Goal: Check status: Check status

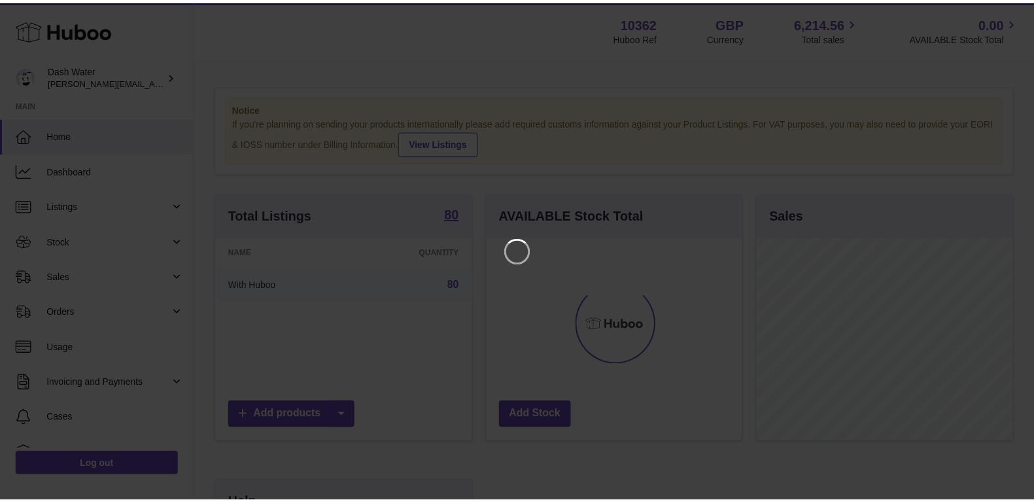
scroll to position [204, 260]
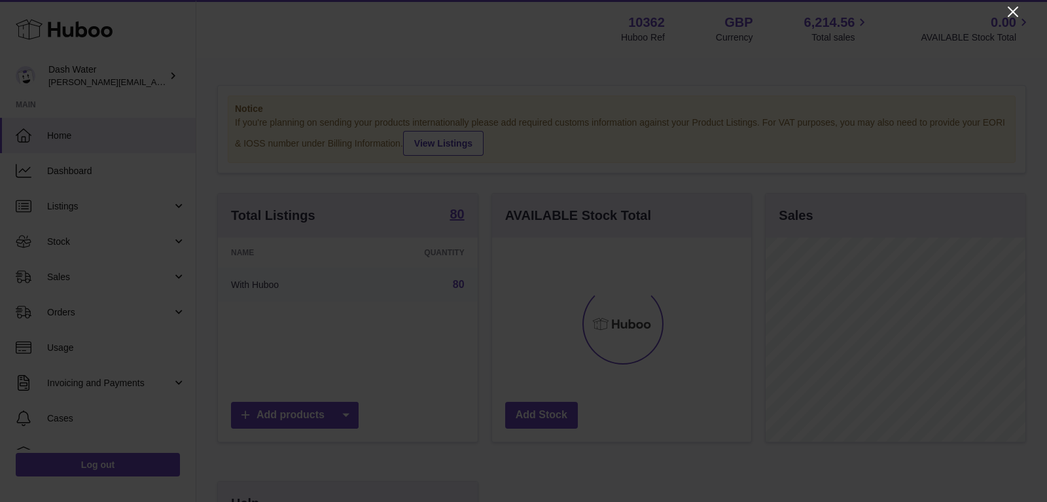
click at [1012, 9] on icon "Close" at bounding box center [1013, 12] width 16 height 16
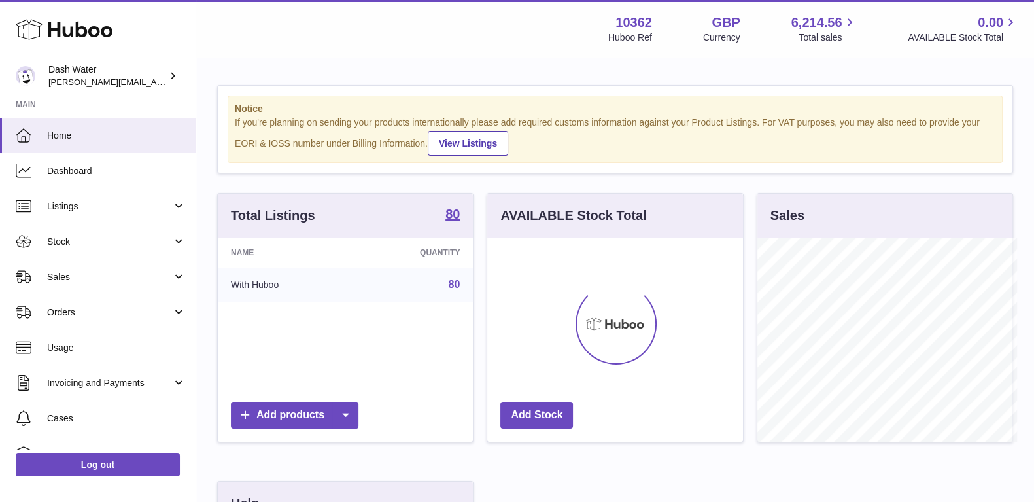
scroll to position [654028, 653977]
click at [88, 309] on span "Orders" at bounding box center [109, 312] width 125 height 12
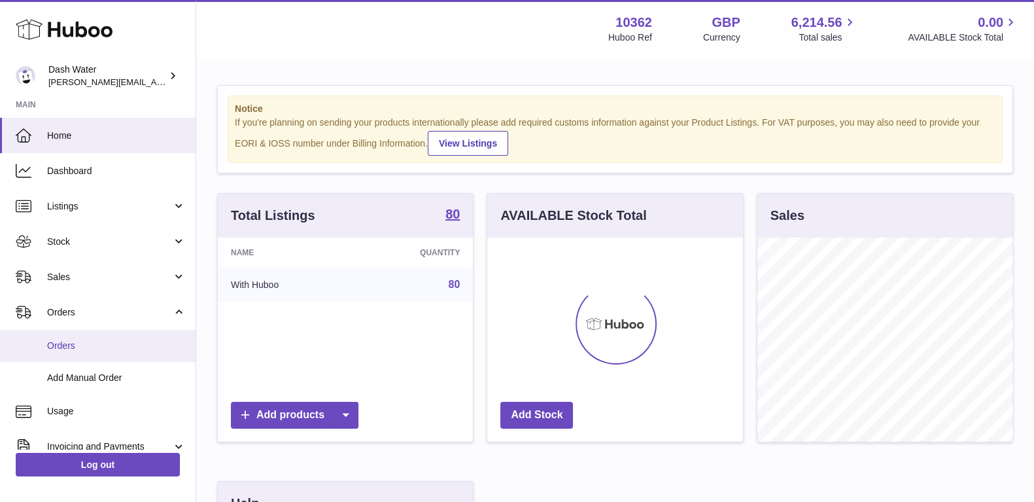
click at [88, 342] on span "Orders" at bounding box center [116, 346] width 139 height 12
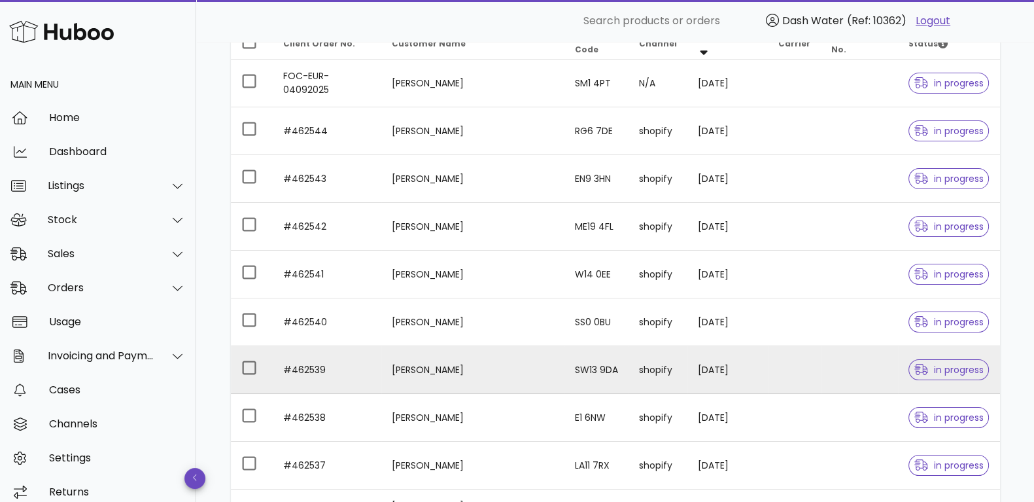
scroll to position [358, 0]
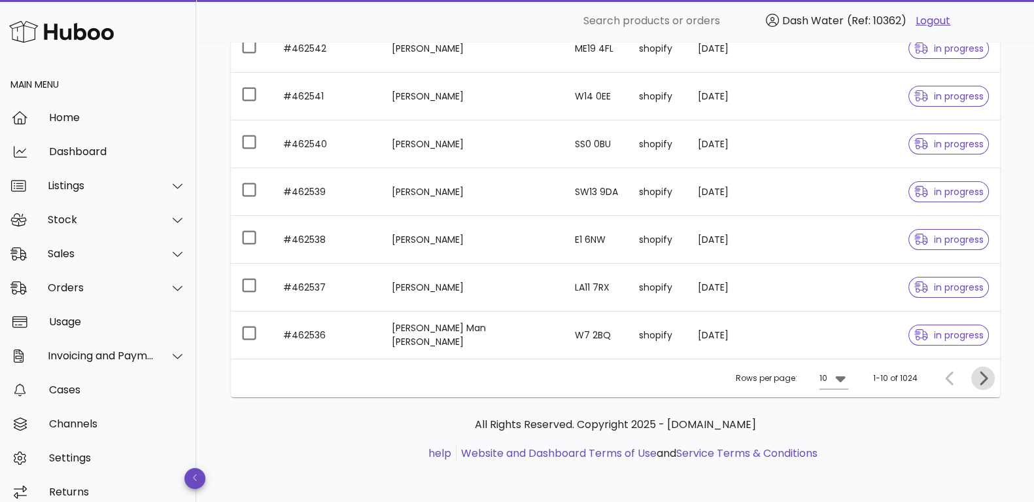
click at [985, 378] on icon "Next page" at bounding box center [983, 378] width 16 height 16
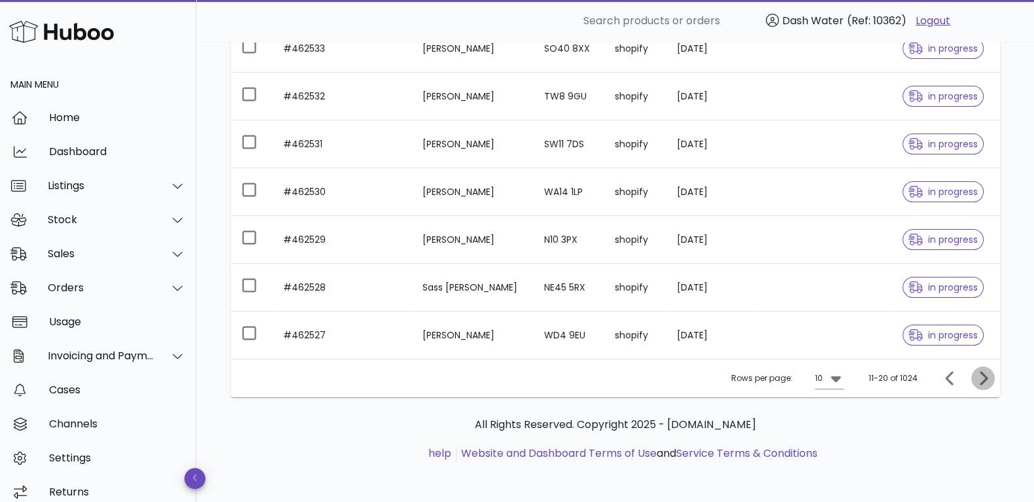
click at [985, 378] on icon "Next page" at bounding box center [984, 378] width 8 height 14
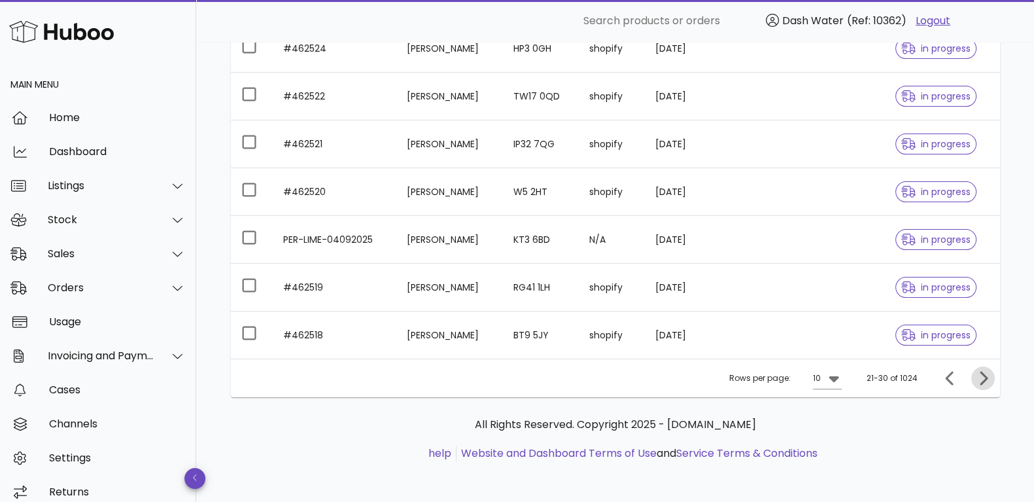
click at [985, 378] on icon "Next page" at bounding box center [984, 378] width 8 height 14
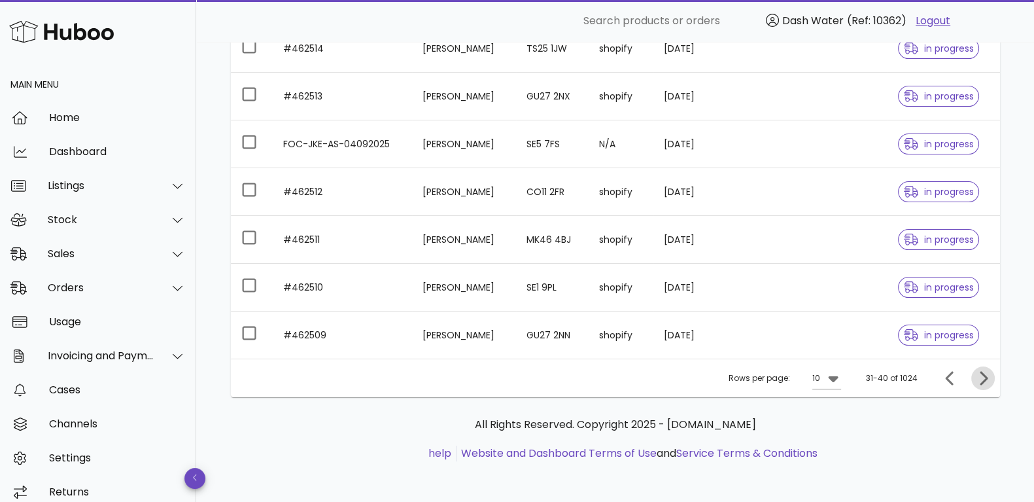
click at [985, 378] on icon "Next page" at bounding box center [984, 378] width 8 height 14
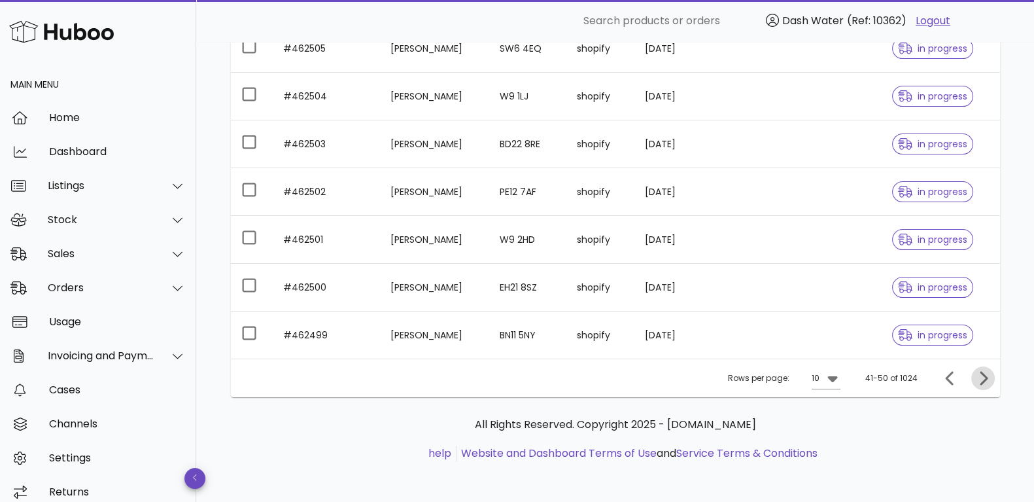
click at [985, 378] on icon "Next page" at bounding box center [984, 378] width 8 height 14
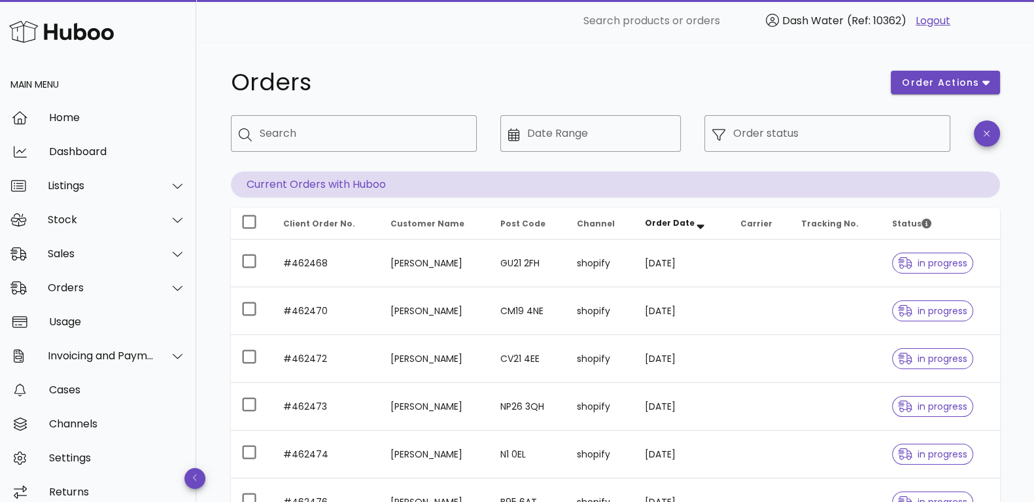
click at [697, 226] on icon "Order Date: Sorted descending. Activate to remove sorting." at bounding box center [701, 224] width 12 height 12
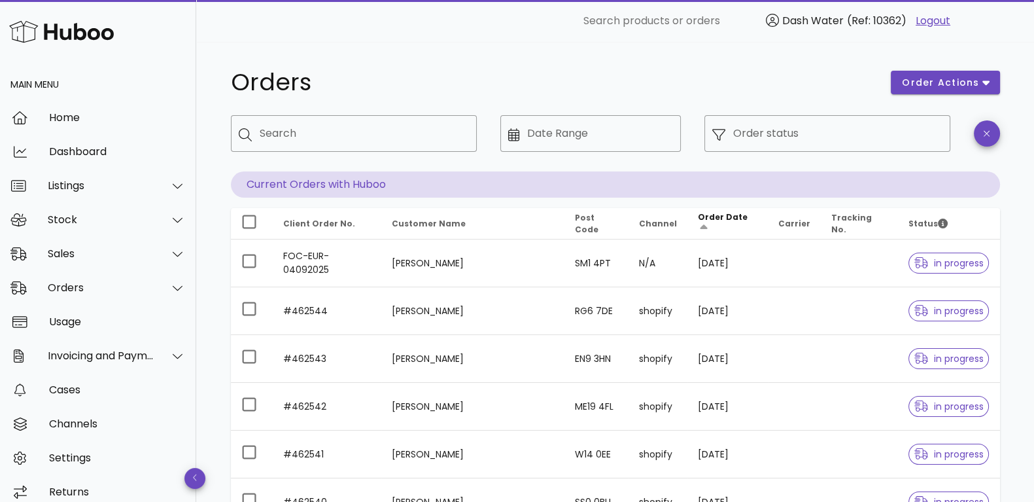
click at [704, 222] on span "Order Date" at bounding box center [723, 216] width 50 height 11
click at [707, 224] on icon "Order Date: Sorted ascending. Activate to sort descending." at bounding box center [703, 226] width 7 height 5
click at [511, 136] on icon at bounding box center [514, 134] width 12 height 13
click at [514, 136] on icon at bounding box center [514, 134] width 12 height 13
click at [515, 132] on icon at bounding box center [514, 134] width 12 height 13
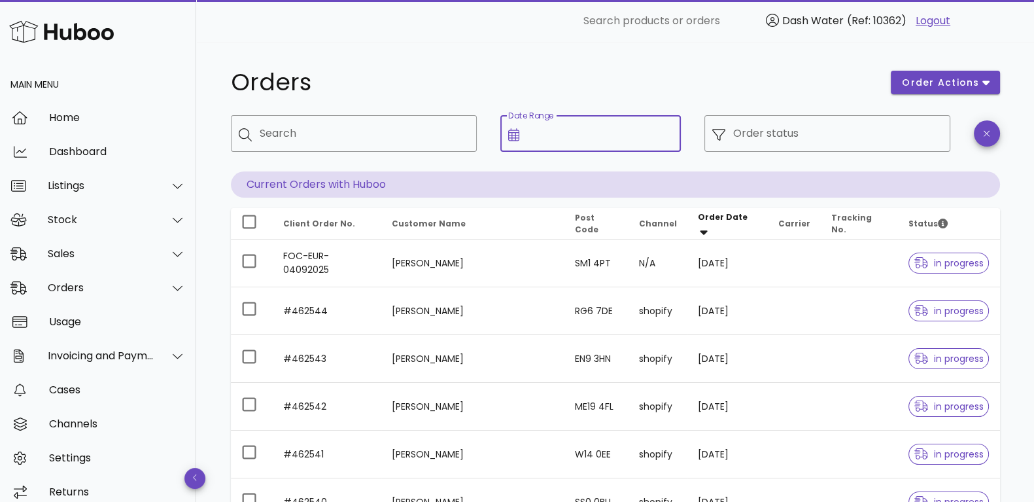
click at [512, 132] on icon at bounding box center [514, 134] width 12 height 13
click at [567, 135] on input "Date Range" at bounding box center [600, 133] width 146 height 21
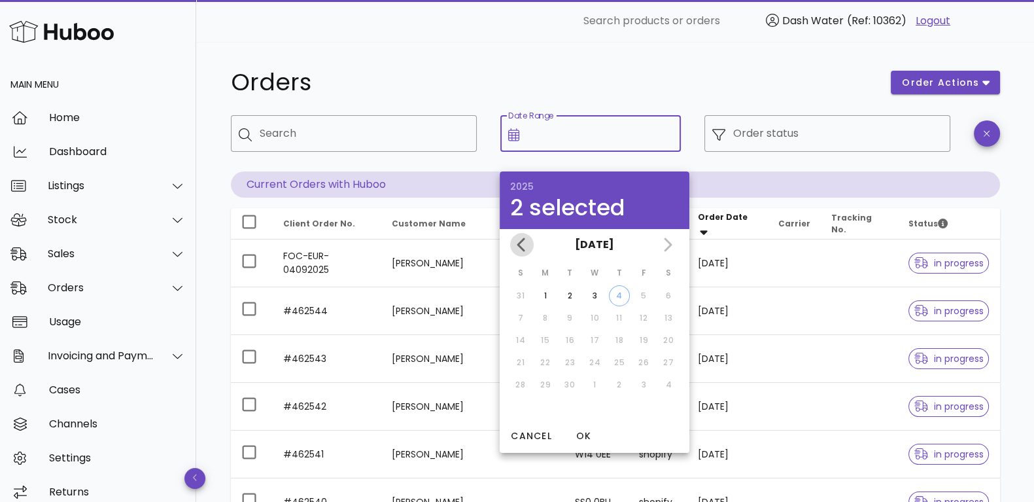
click at [516, 242] on icon "Previous month" at bounding box center [522, 245] width 16 height 16
click at [618, 359] on div "21" at bounding box center [619, 363] width 21 height 12
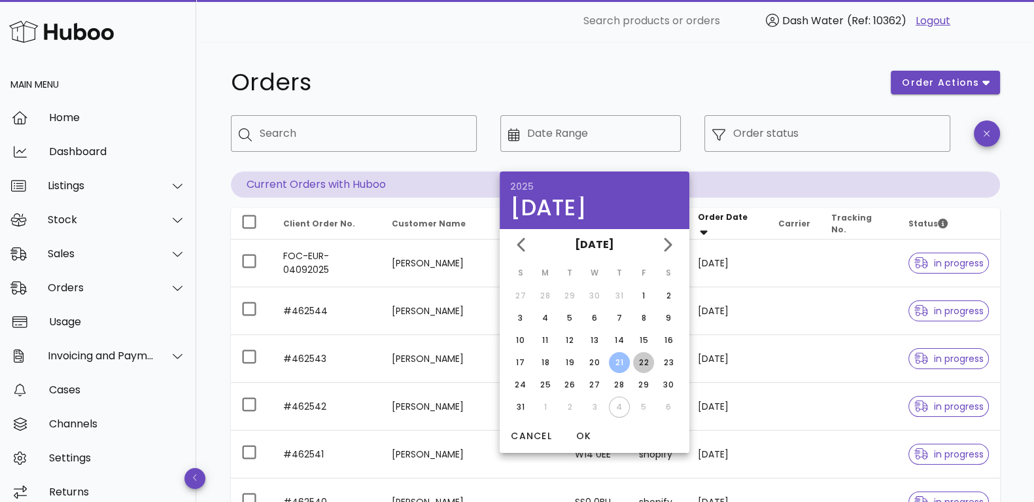
click at [642, 362] on div "22" at bounding box center [643, 363] width 21 height 12
type input "**********"
click at [667, 81] on h1 "Orders" at bounding box center [553, 83] width 645 height 24
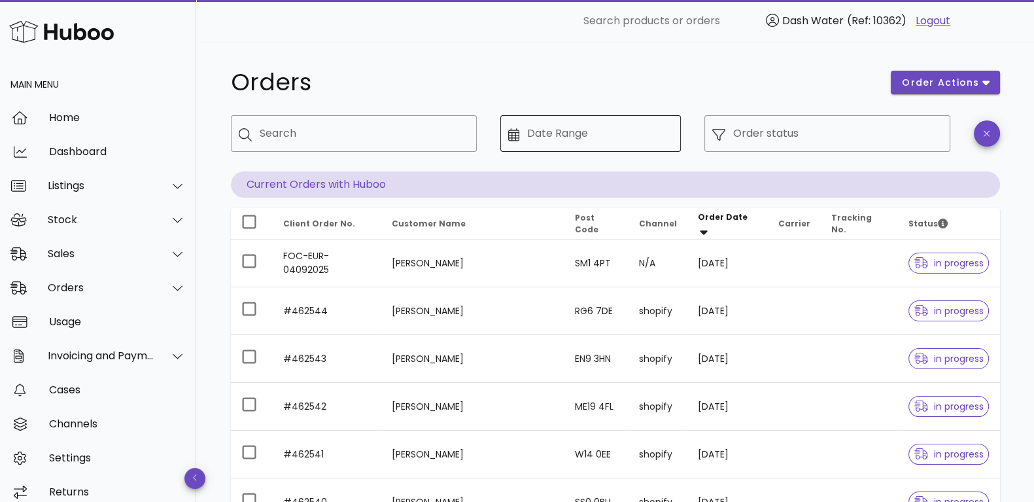
click at [508, 134] on icon at bounding box center [514, 134] width 12 height 13
click at [514, 135] on icon at bounding box center [514, 134] width 12 height 13
click at [568, 132] on input "Date Range" at bounding box center [600, 133] width 146 height 21
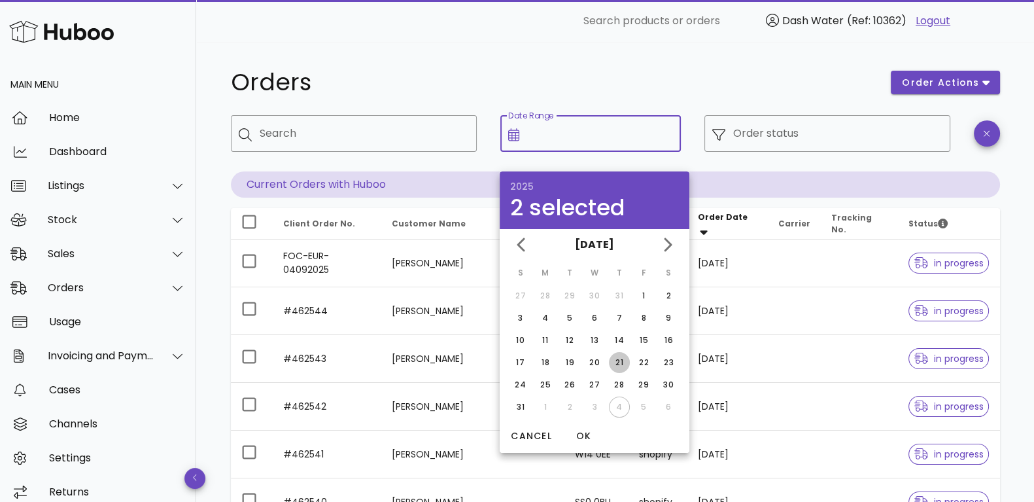
click at [620, 362] on div "21" at bounding box center [619, 363] width 21 height 12
click at [618, 362] on div "21" at bounding box center [619, 363] width 21 height 12
type input "**********"
click at [656, 73] on h1 "Orders" at bounding box center [553, 83] width 645 height 24
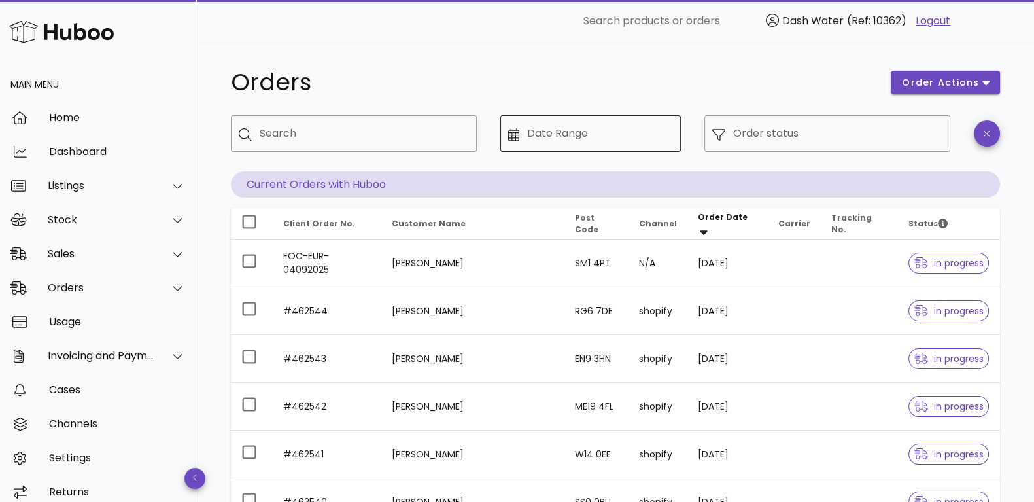
click at [525, 136] on div at bounding box center [518, 133] width 20 height 15
click at [514, 136] on icon at bounding box center [514, 134] width 12 height 13
click at [561, 132] on input "Date Range" at bounding box center [600, 133] width 146 height 21
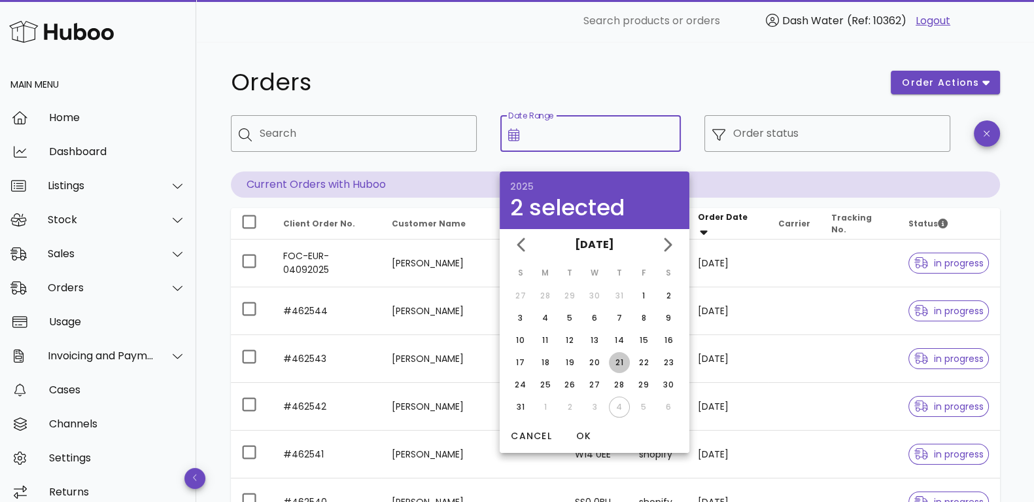
click at [618, 360] on div "21" at bounding box center [619, 363] width 21 height 12
click at [642, 360] on div "22" at bounding box center [643, 363] width 21 height 12
type input "**********"
click at [587, 436] on span "OK" at bounding box center [583, 436] width 31 height 14
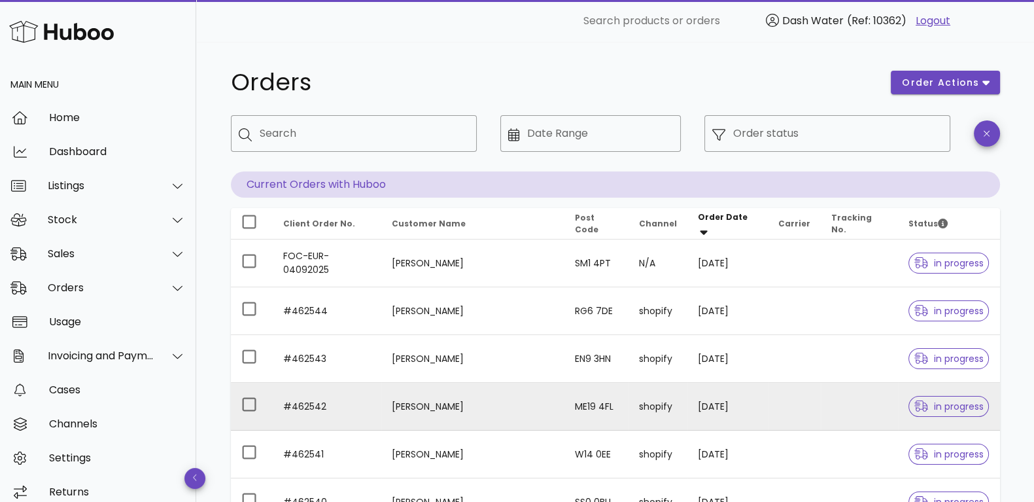
type input "**********"
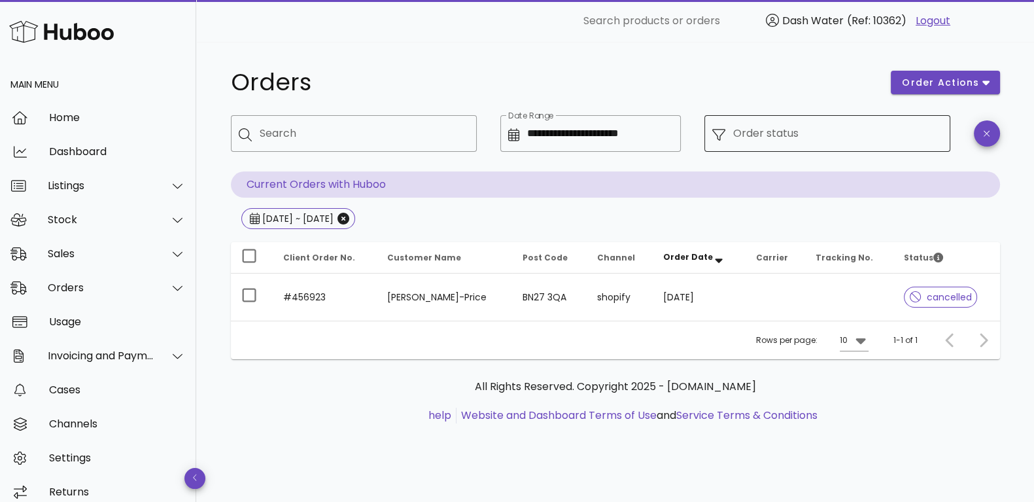
click at [729, 130] on div at bounding box center [722, 133] width 21 height 15
click at [715, 132] on icon at bounding box center [718, 134] width 13 height 13
click at [769, 134] on input "Order status" at bounding box center [837, 133] width 209 height 21
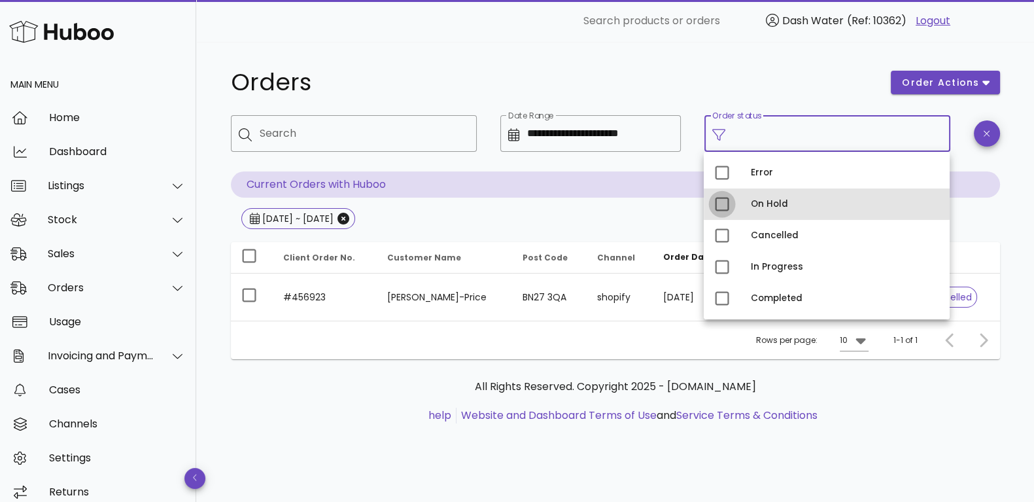
click at [716, 205] on div at bounding box center [722, 204] width 22 height 22
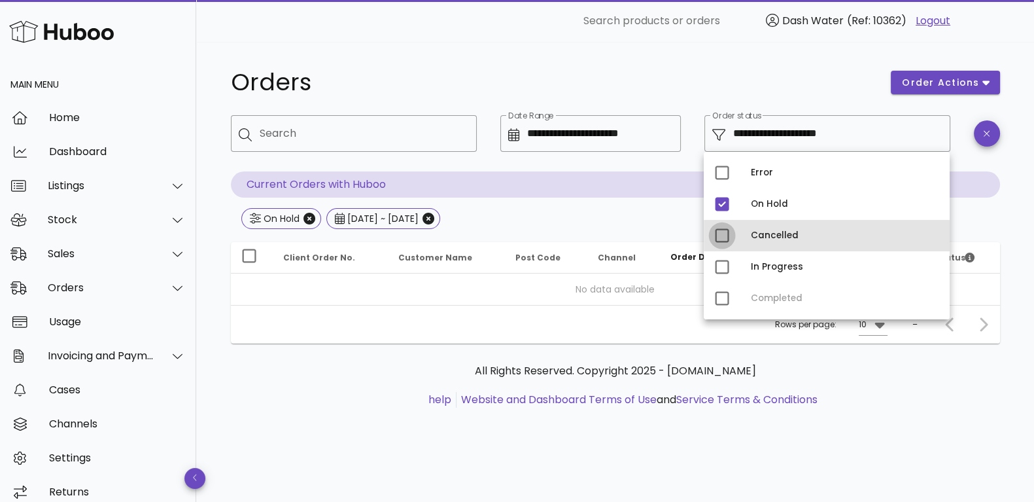
click at [723, 237] on div at bounding box center [722, 235] width 22 height 22
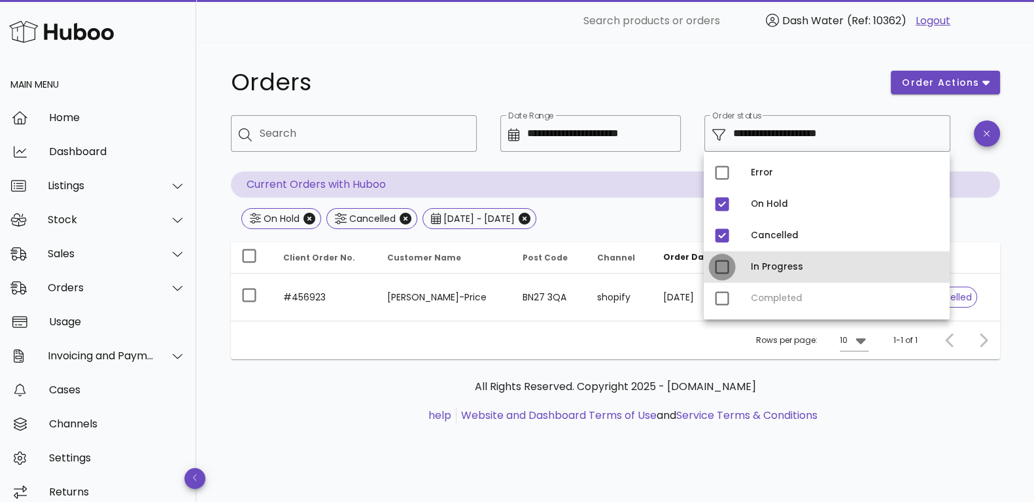
click at [721, 270] on div at bounding box center [722, 267] width 22 height 22
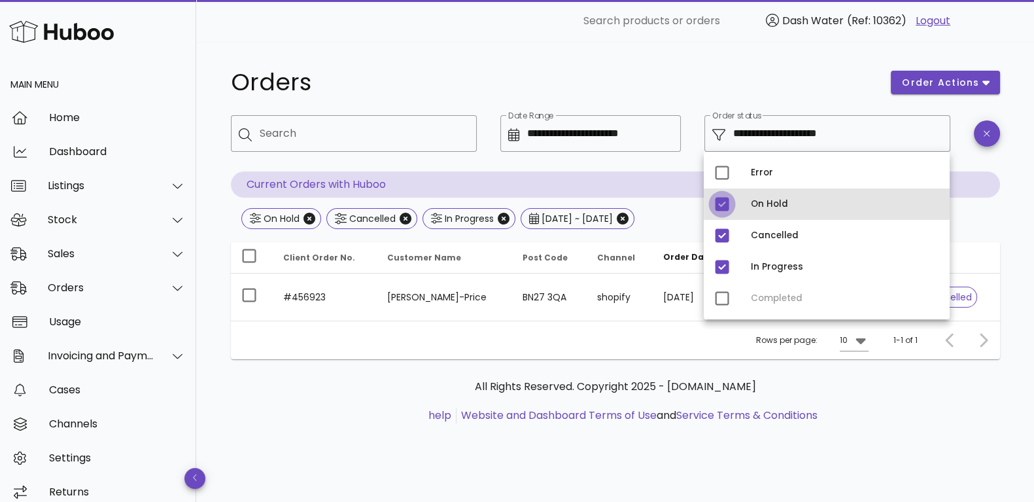
click at [719, 205] on div at bounding box center [722, 204] width 22 height 22
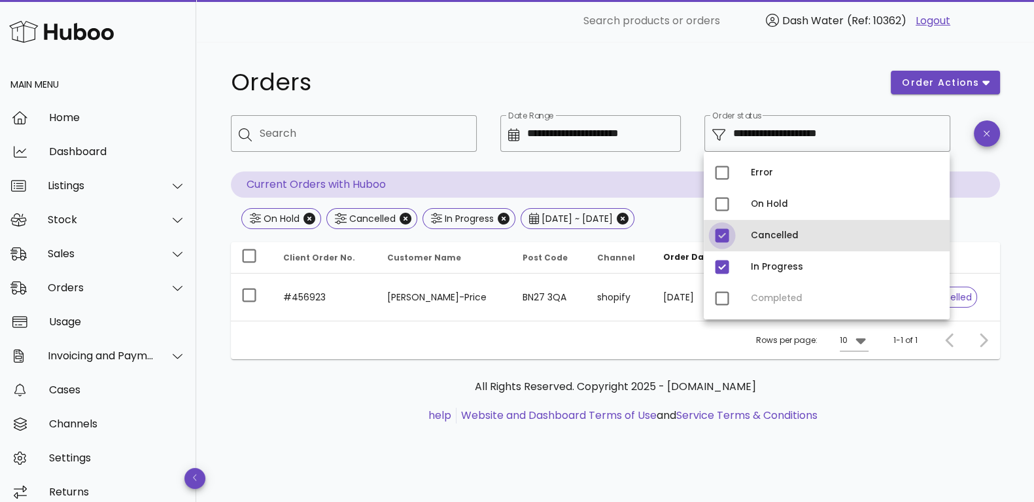
click at [720, 234] on div at bounding box center [722, 235] width 22 height 22
type input "**********"
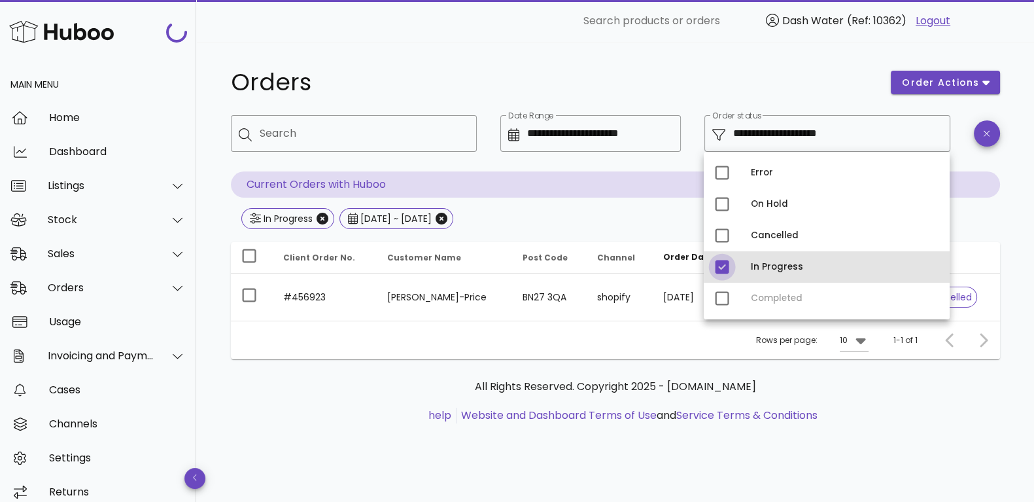
click at [717, 263] on div at bounding box center [722, 267] width 22 height 22
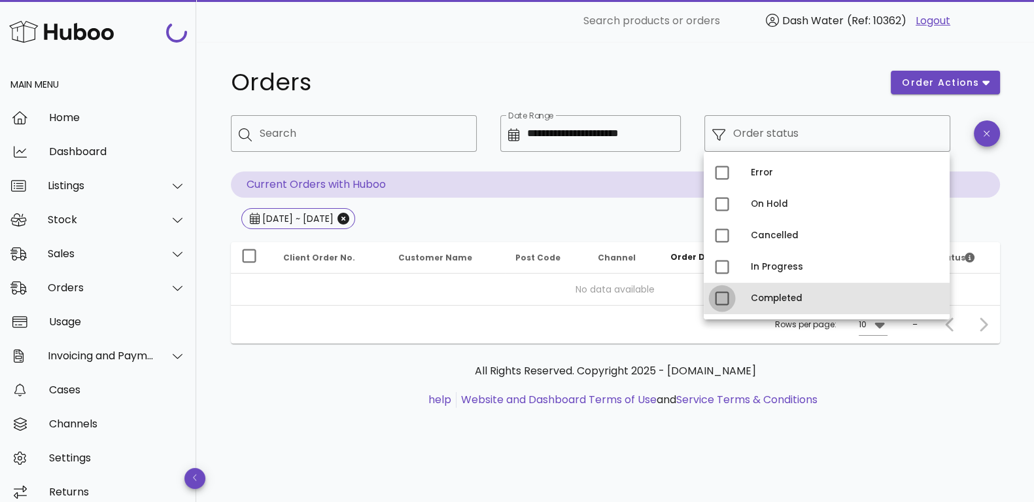
click at [726, 300] on div at bounding box center [722, 298] width 22 height 22
type input "**********"
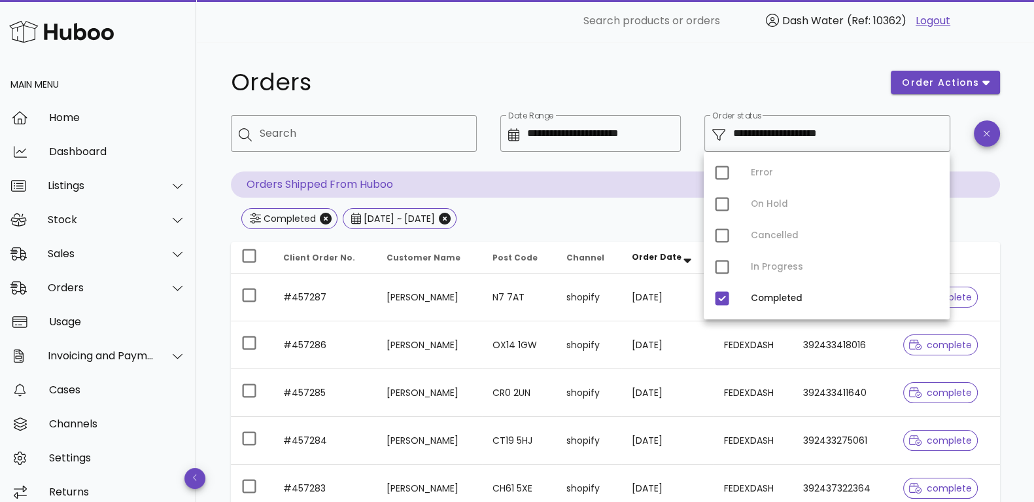
click at [561, 59] on div "**********" at bounding box center [616, 468] width 832 height 853
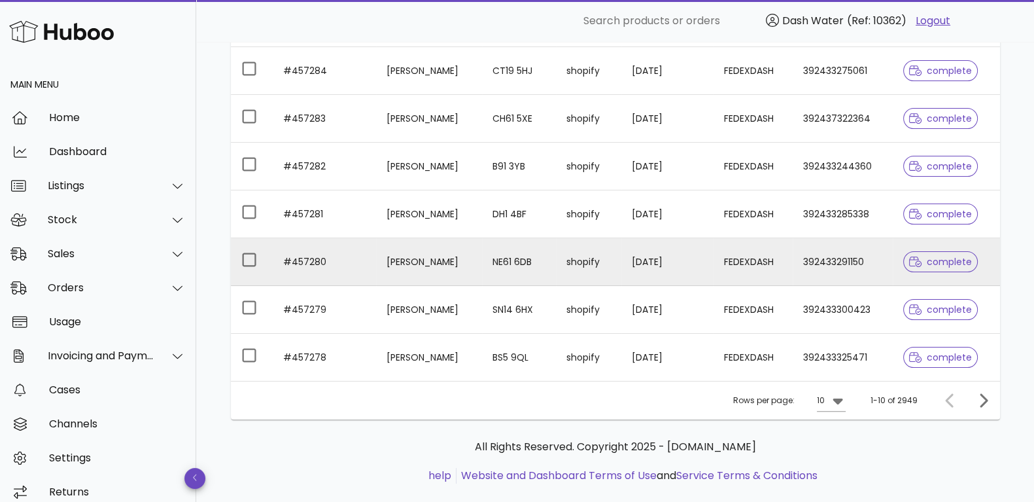
scroll to position [392, 0]
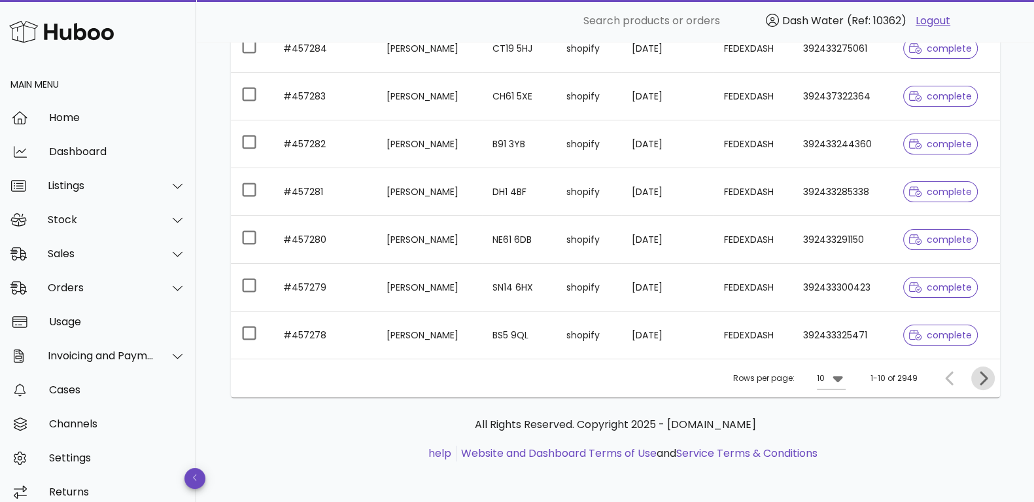
click at [990, 379] on icon "Next page" at bounding box center [983, 378] width 16 height 16
click at [988, 379] on icon "Next page" at bounding box center [983, 378] width 16 height 16
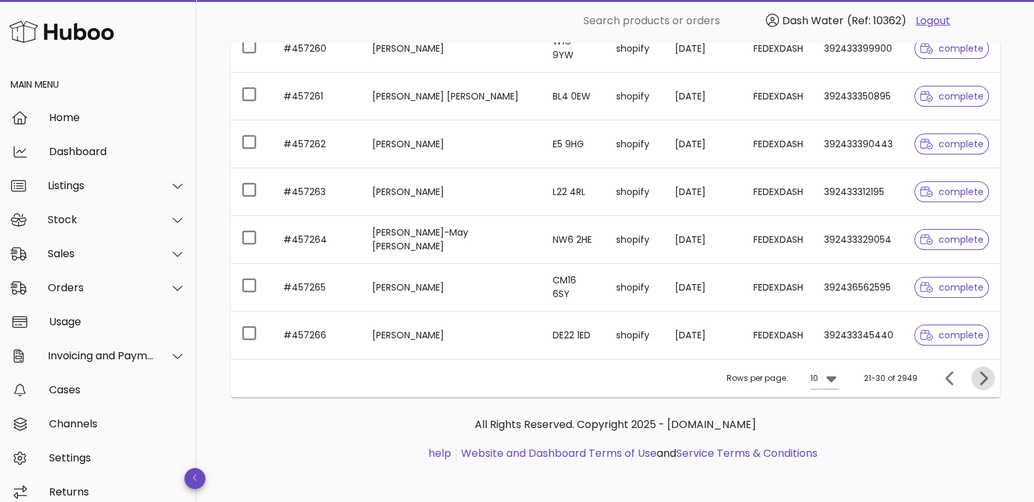
click at [988, 382] on icon "Next page" at bounding box center [983, 378] width 16 height 16
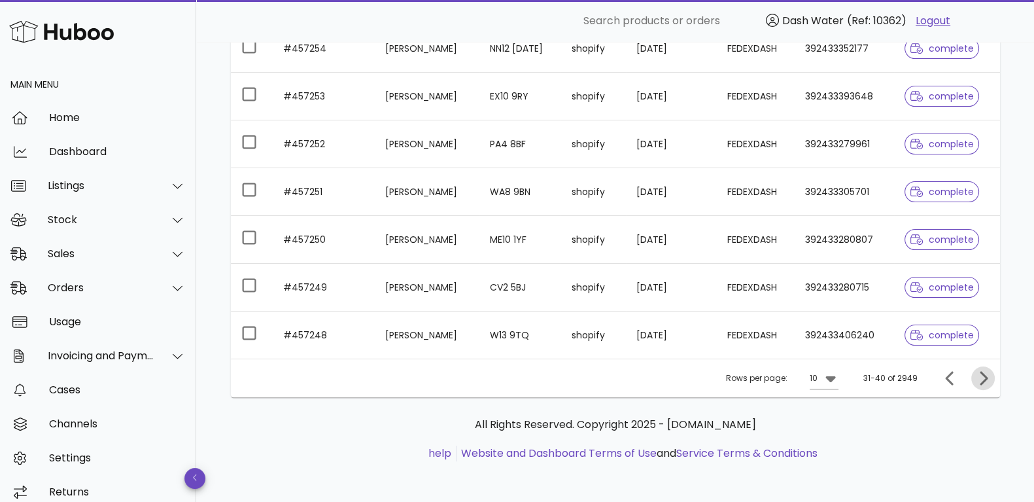
click at [984, 374] on icon "Next page" at bounding box center [984, 378] width 8 height 14
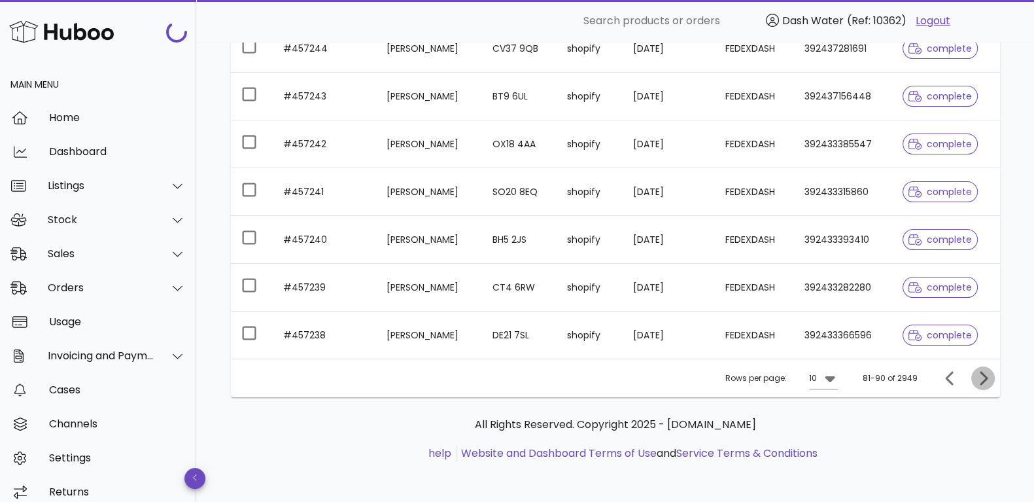
click at [984, 374] on icon "Next page" at bounding box center [984, 378] width 8 height 14
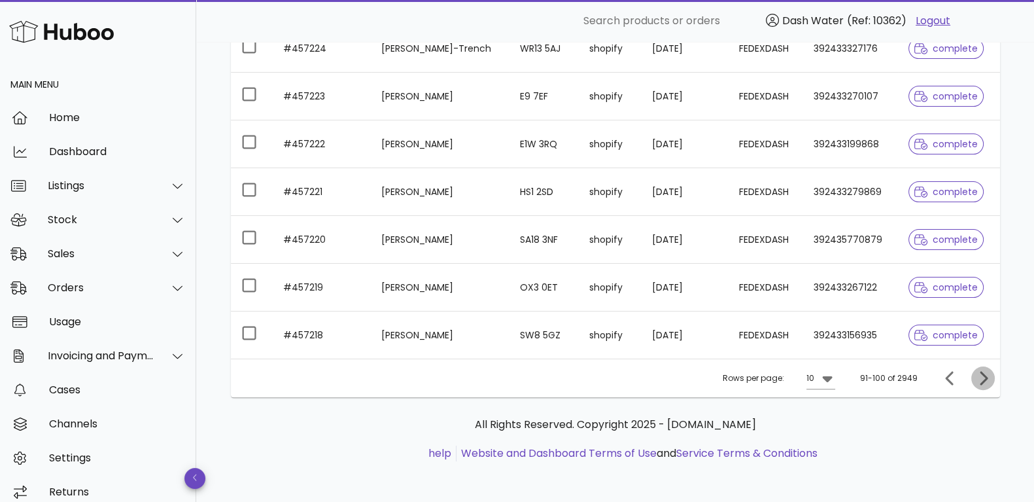
click at [984, 374] on icon "Next page" at bounding box center [984, 378] width 8 height 14
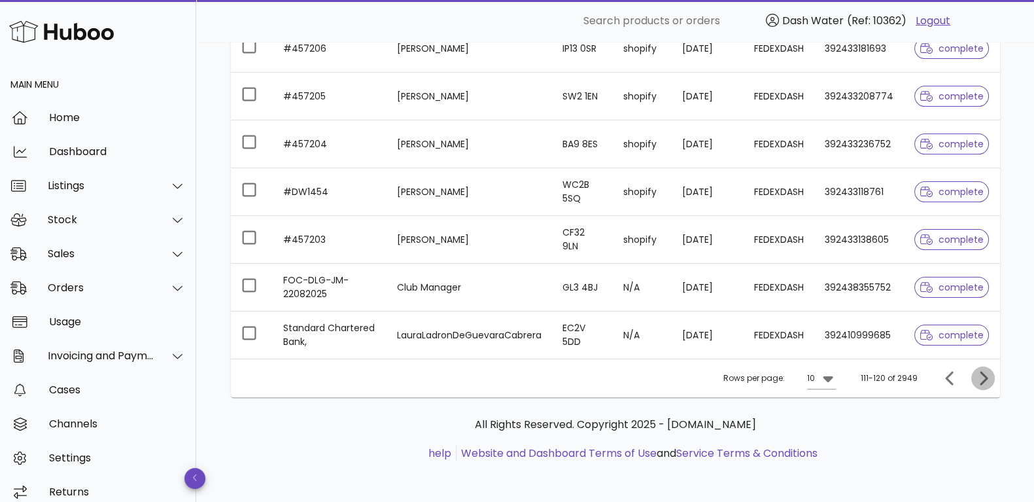
click at [984, 374] on icon "Next page" at bounding box center [984, 378] width 8 height 14
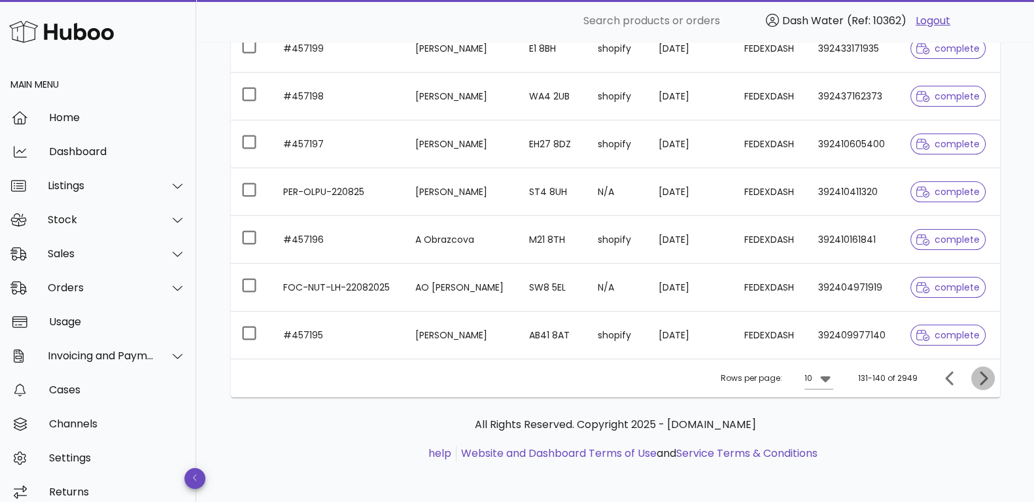
click at [984, 374] on icon "Next page" at bounding box center [984, 378] width 8 height 14
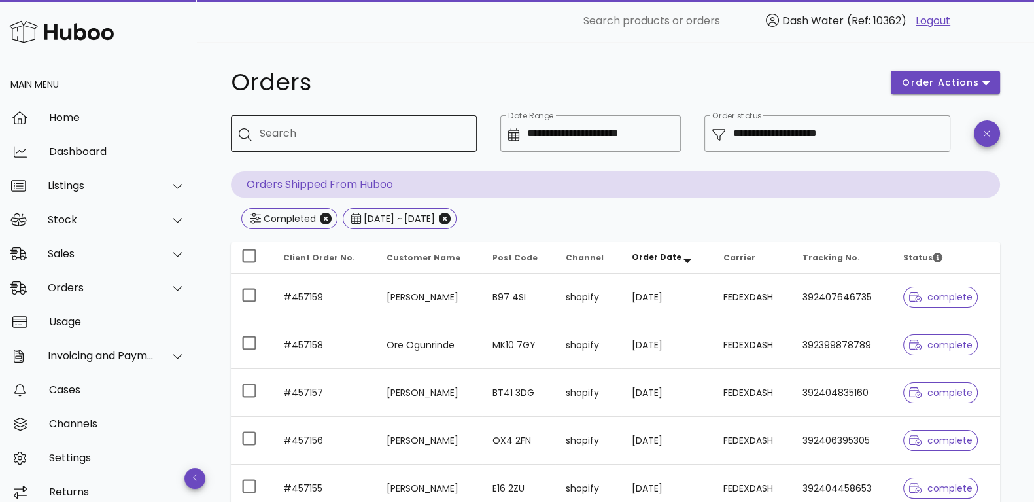
click at [345, 122] on div "Search" at bounding box center [363, 133] width 207 height 37
click at [366, 140] on input "******" at bounding box center [355, 133] width 191 height 21
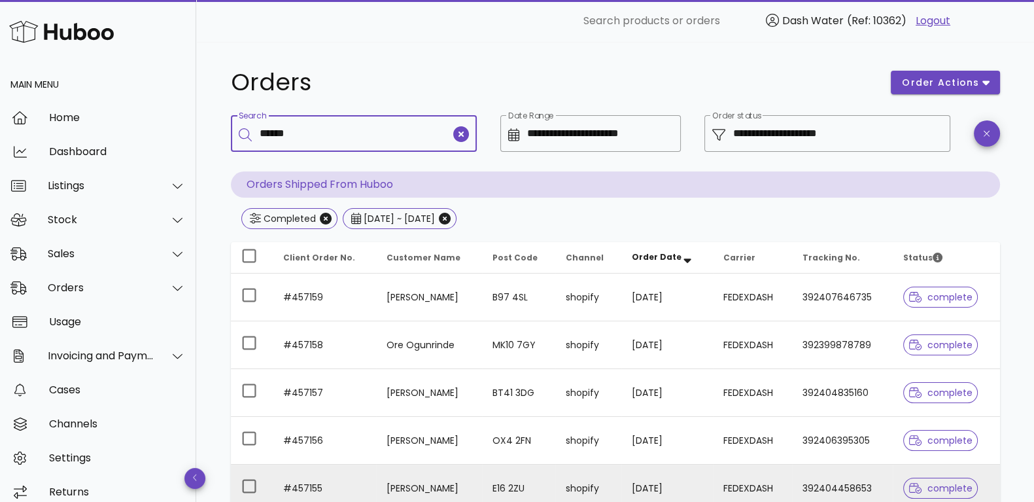
type input "******"
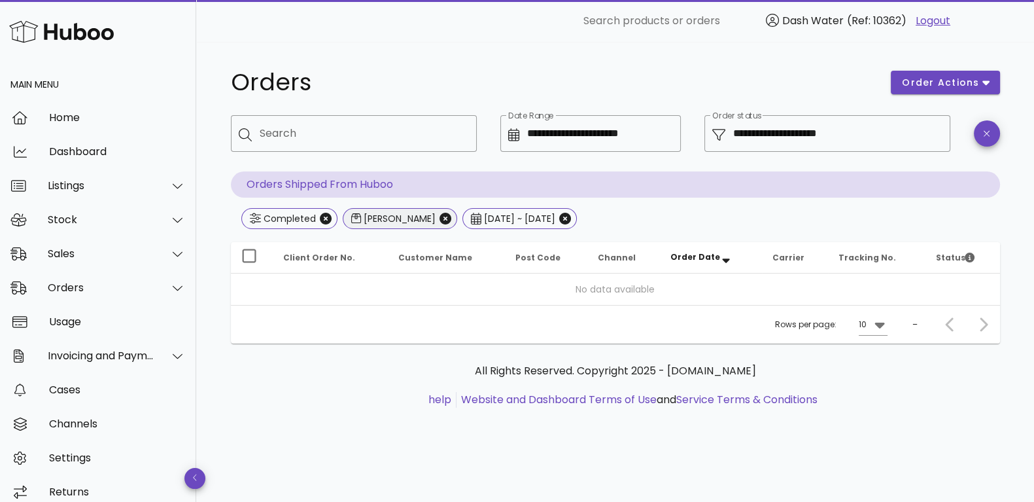
click at [372, 215] on div "raheel" at bounding box center [398, 218] width 75 height 13
click at [440, 219] on icon "Close" at bounding box center [446, 219] width 12 height 12
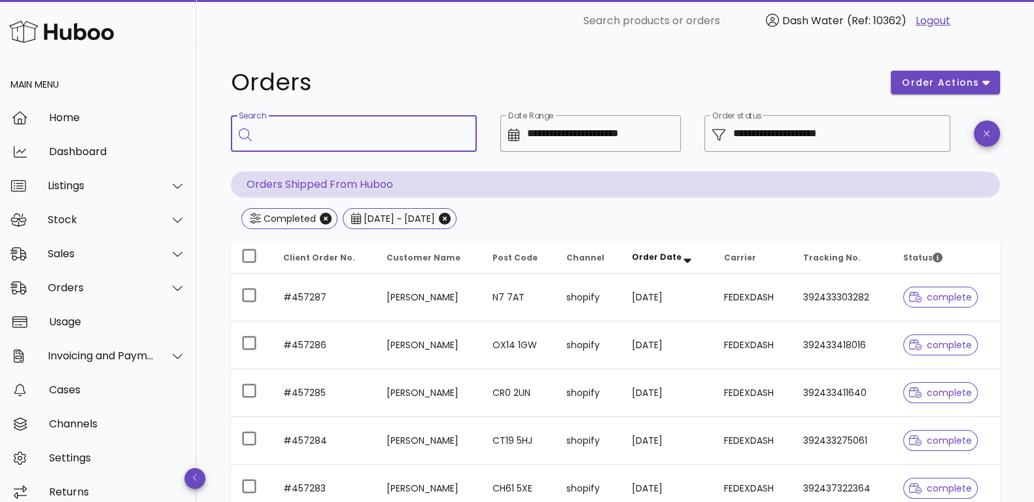
click at [325, 136] on input "Search" at bounding box center [363, 133] width 207 height 21
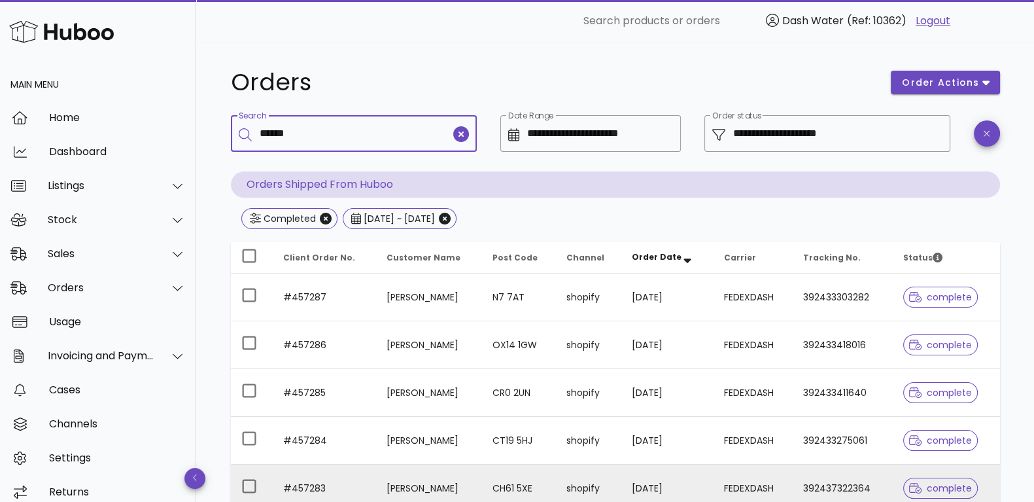
type input "******"
